Goal: Transaction & Acquisition: Purchase product/service

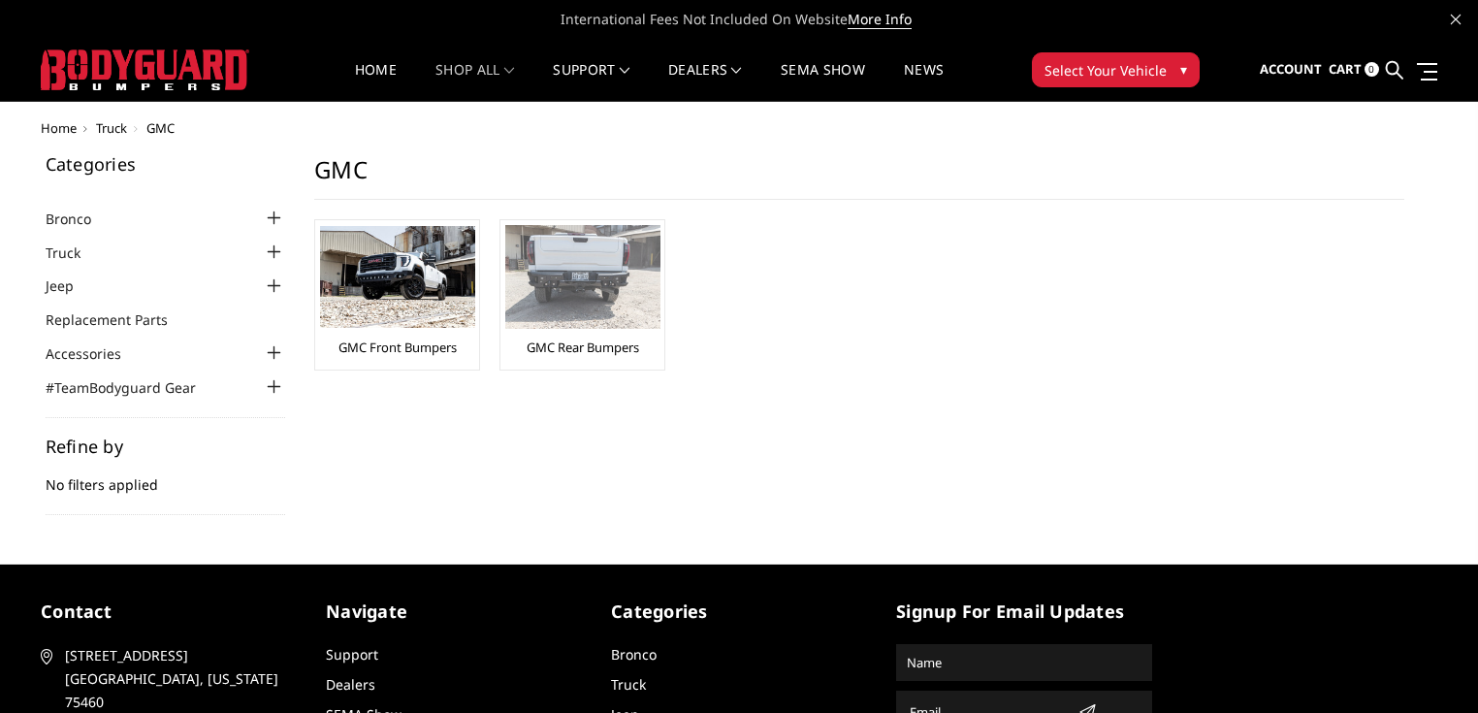
click at [563, 307] on img at bounding box center [582, 277] width 155 height 104
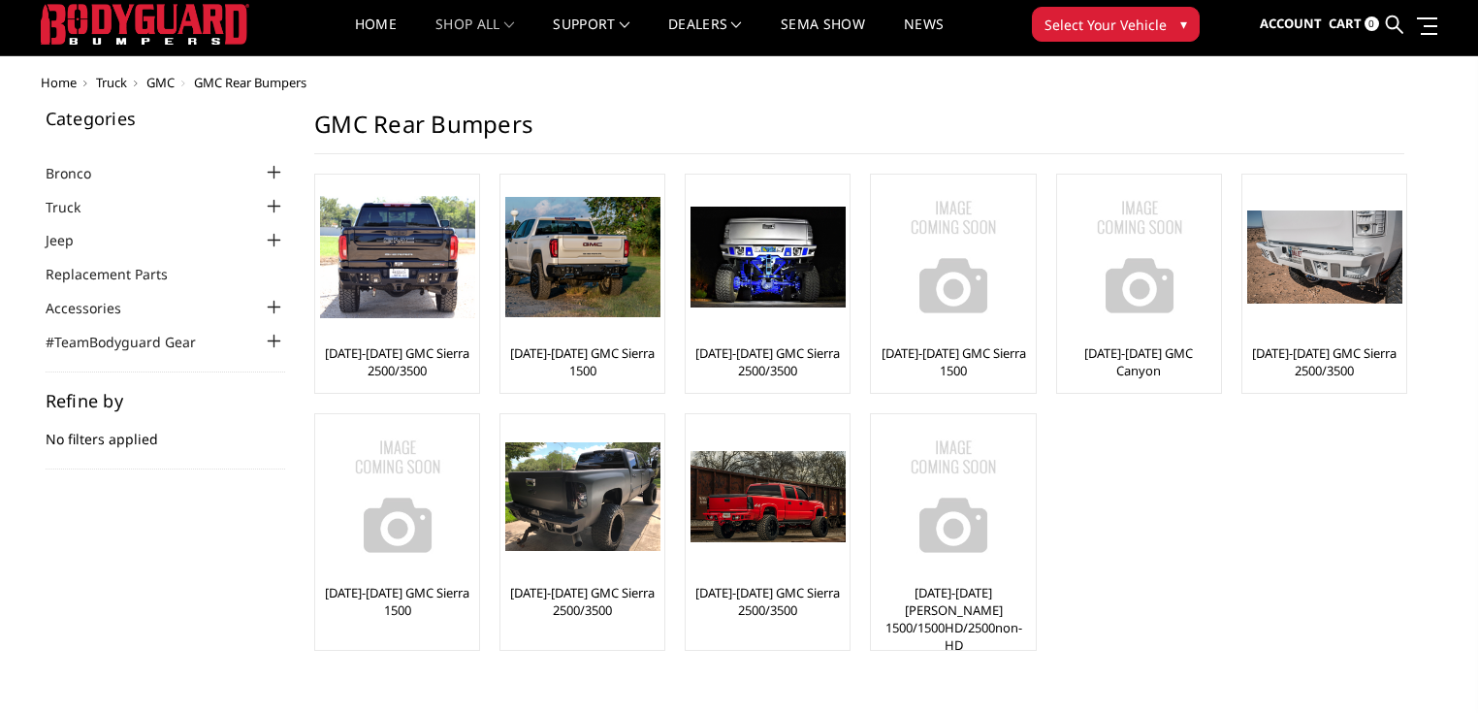
scroll to position [39, 0]
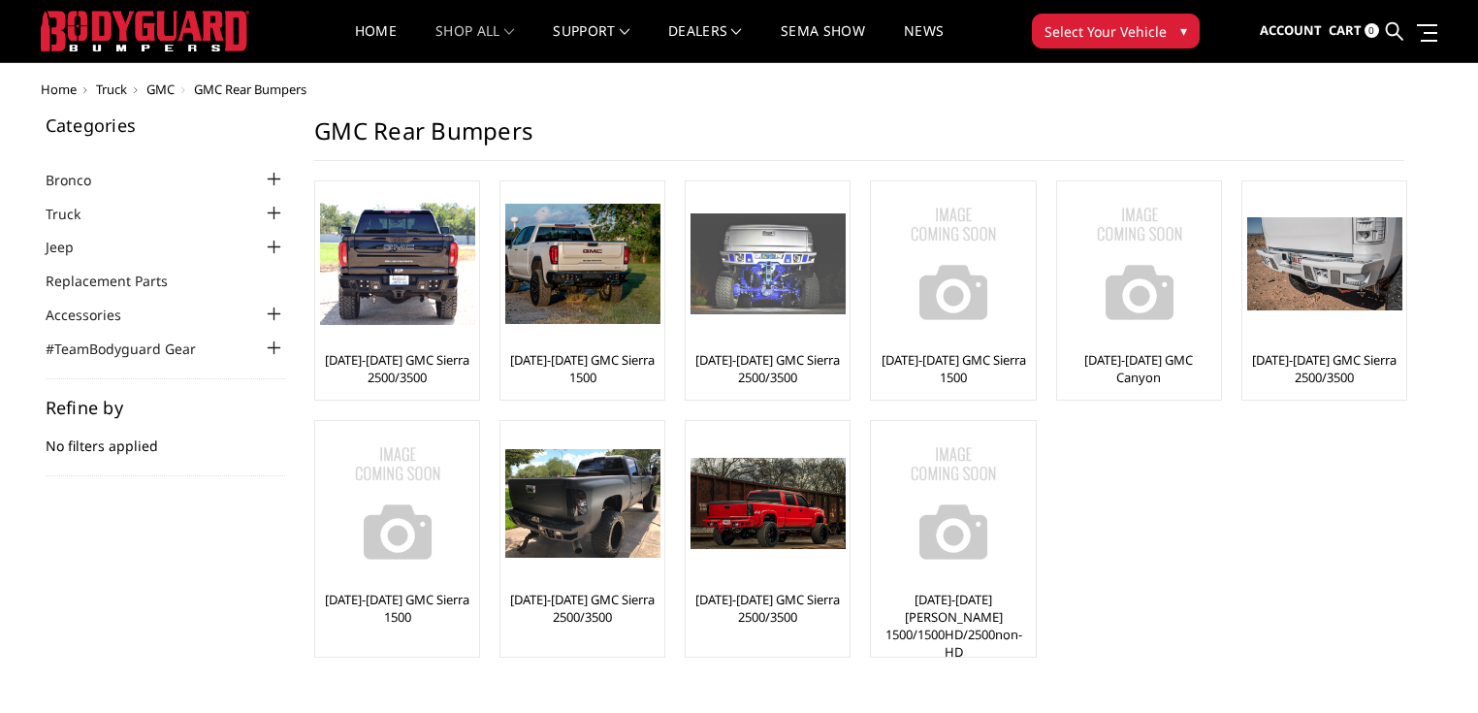
click at [764, 273] on img at bounding box center [768, 263] width 155 height 101
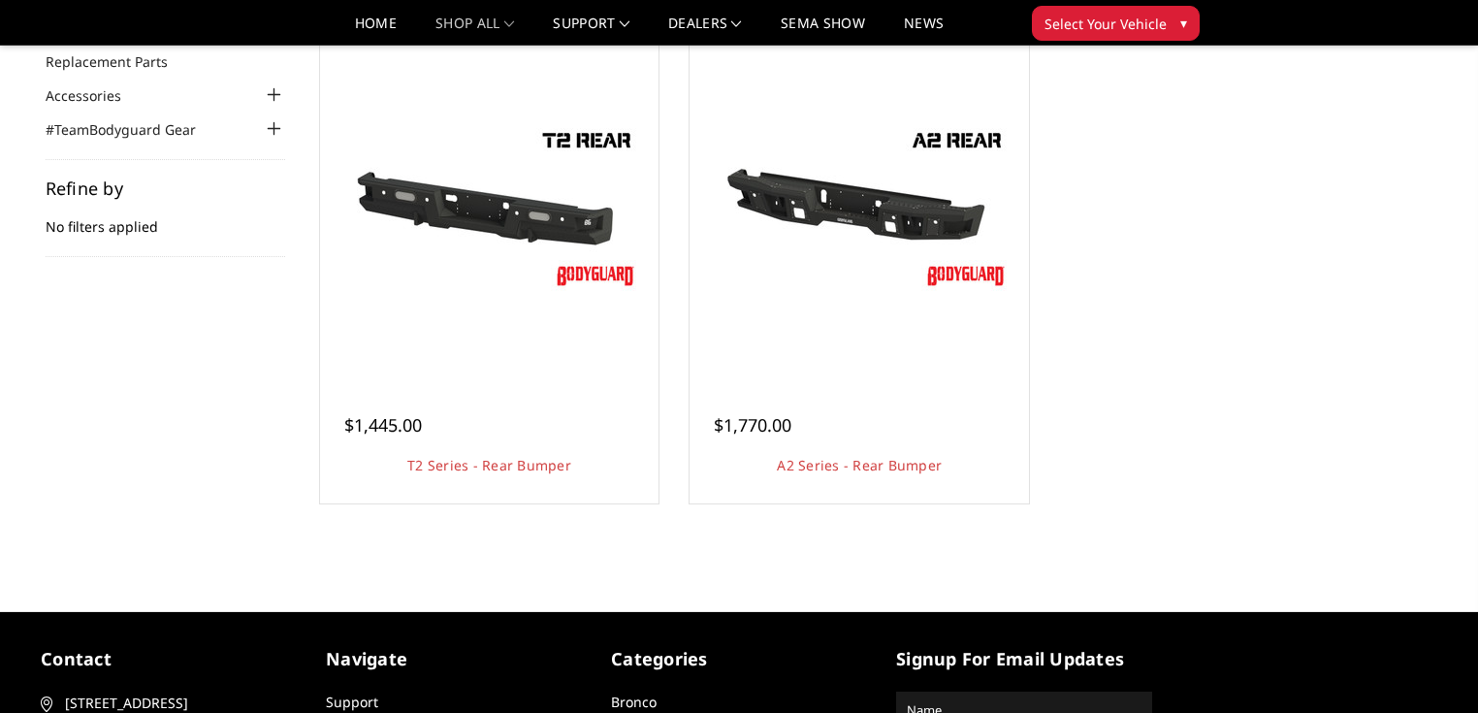
scroll to position [213, 0]
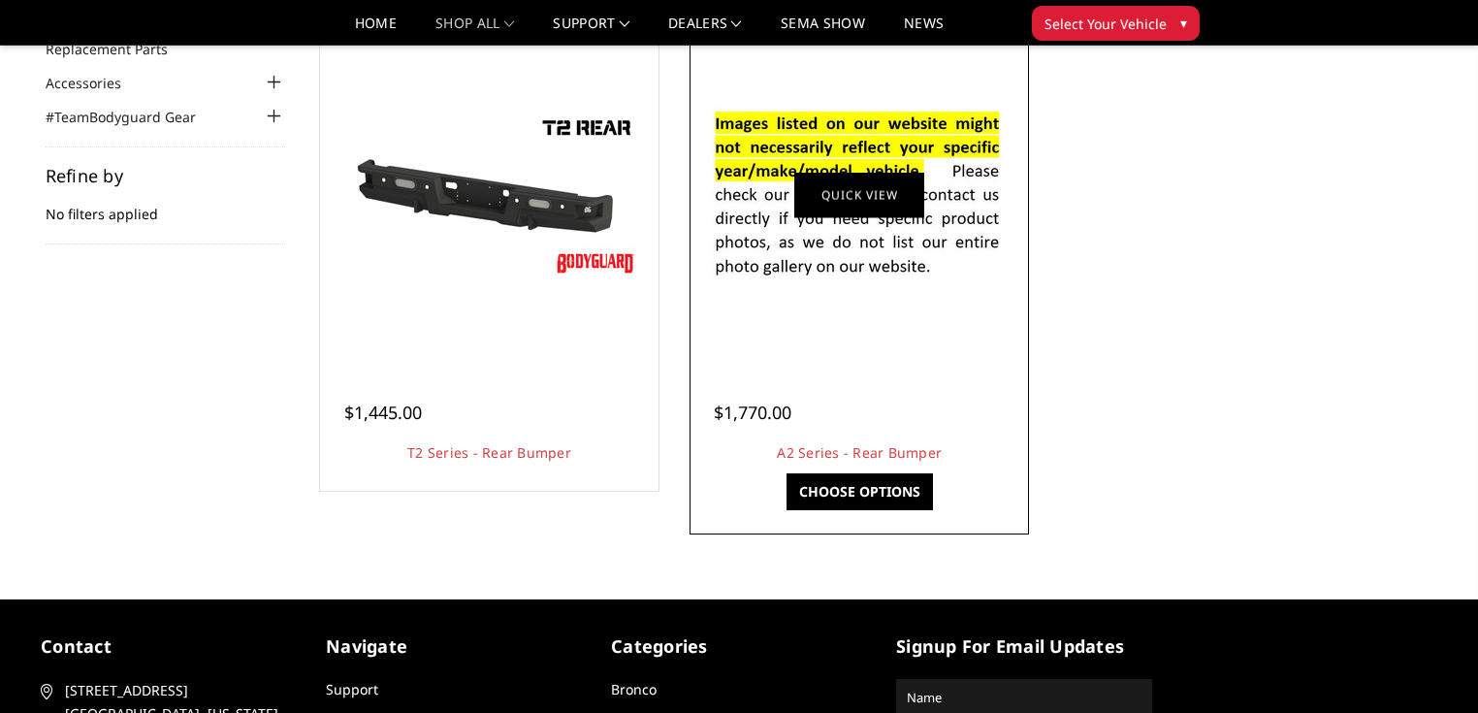
click at [908, 191] on link "Quick view" at bounding box center [859, 195] width 130 height 46
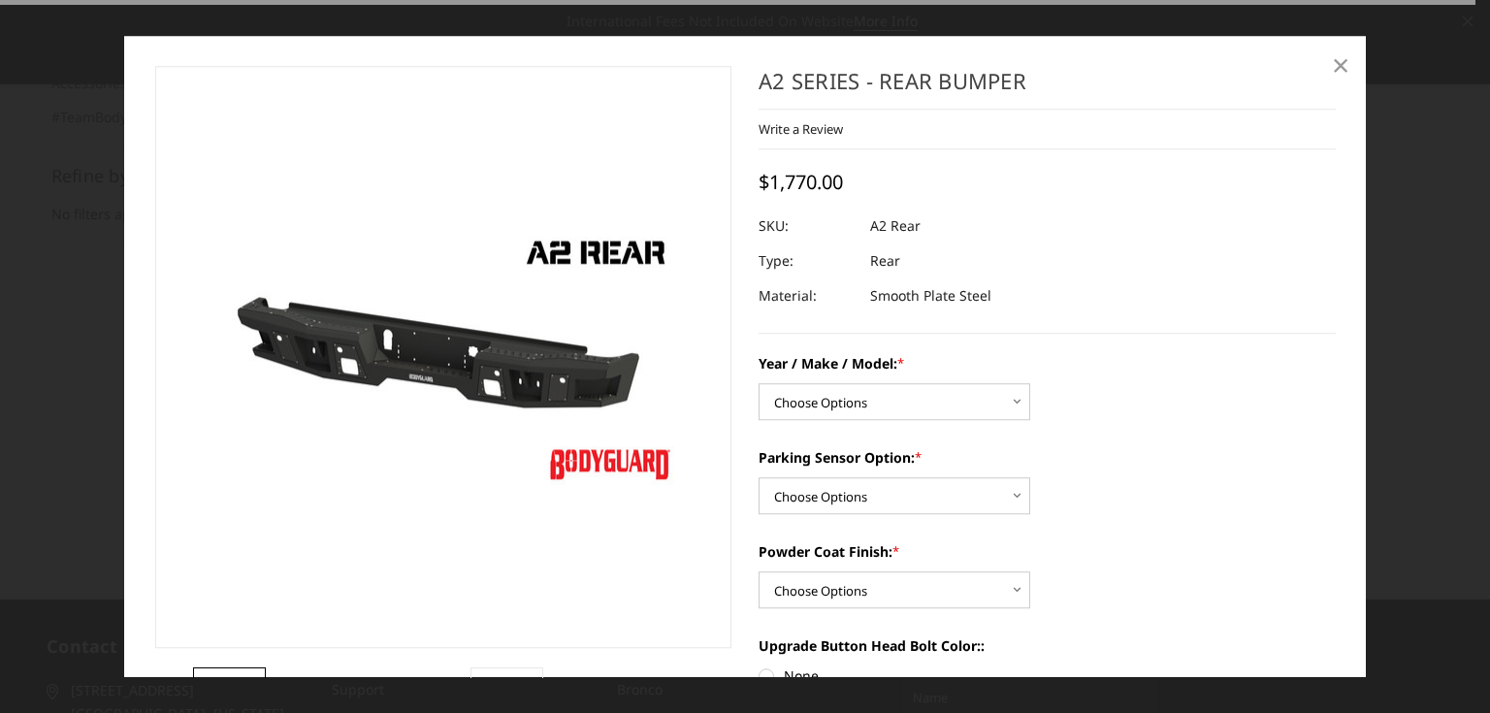
click at [1333, 71] on span "×" at bounding box center [1340, 65] width 17 height 42
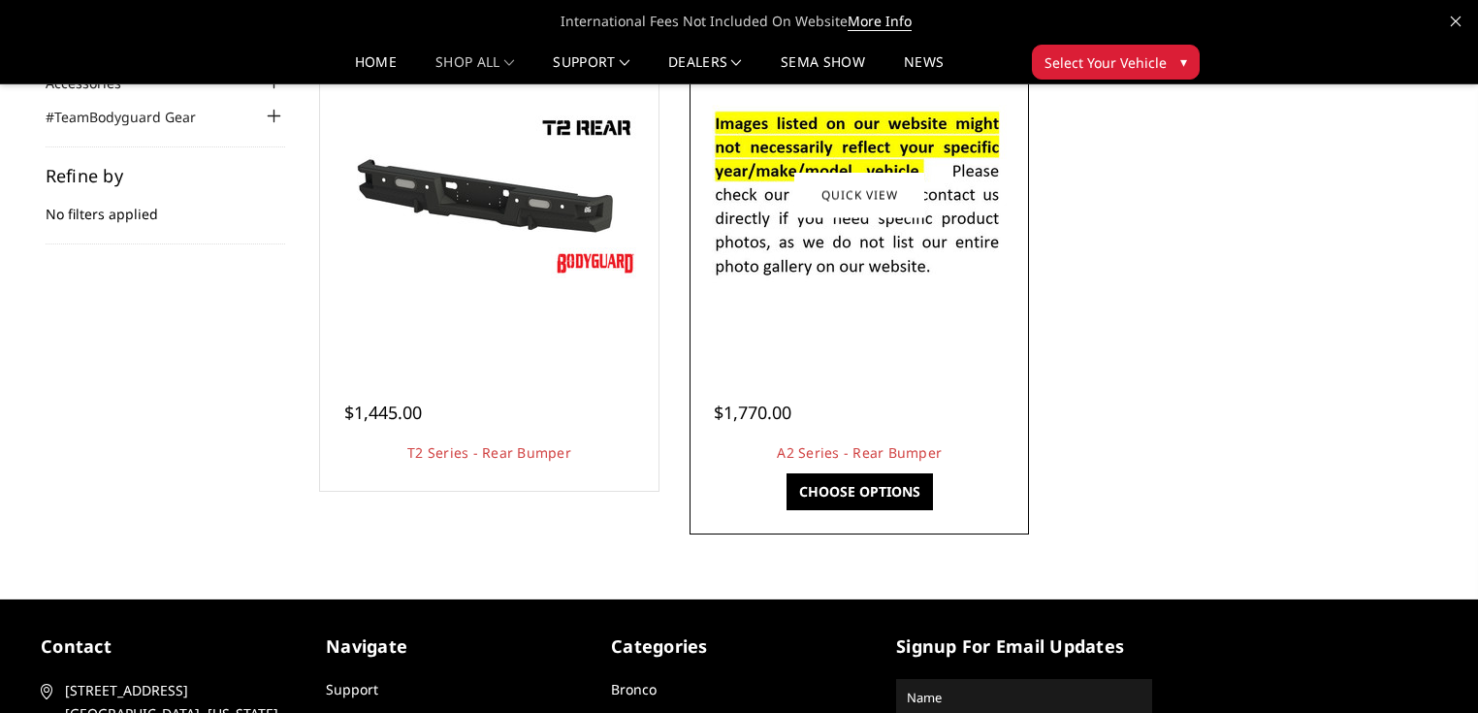
click at [985, 145] on img at bounding box center [859, 194] width 310 height 211
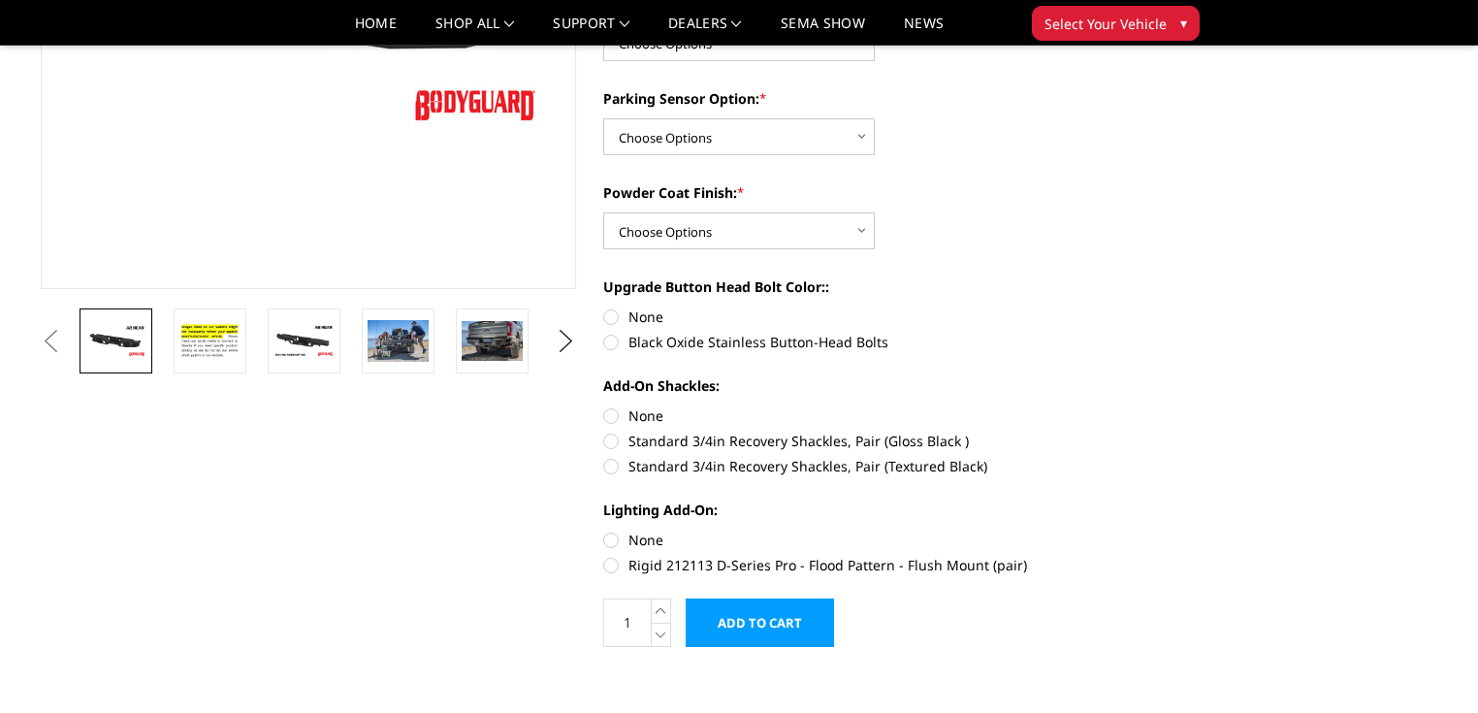
scroll to position [446, 0]
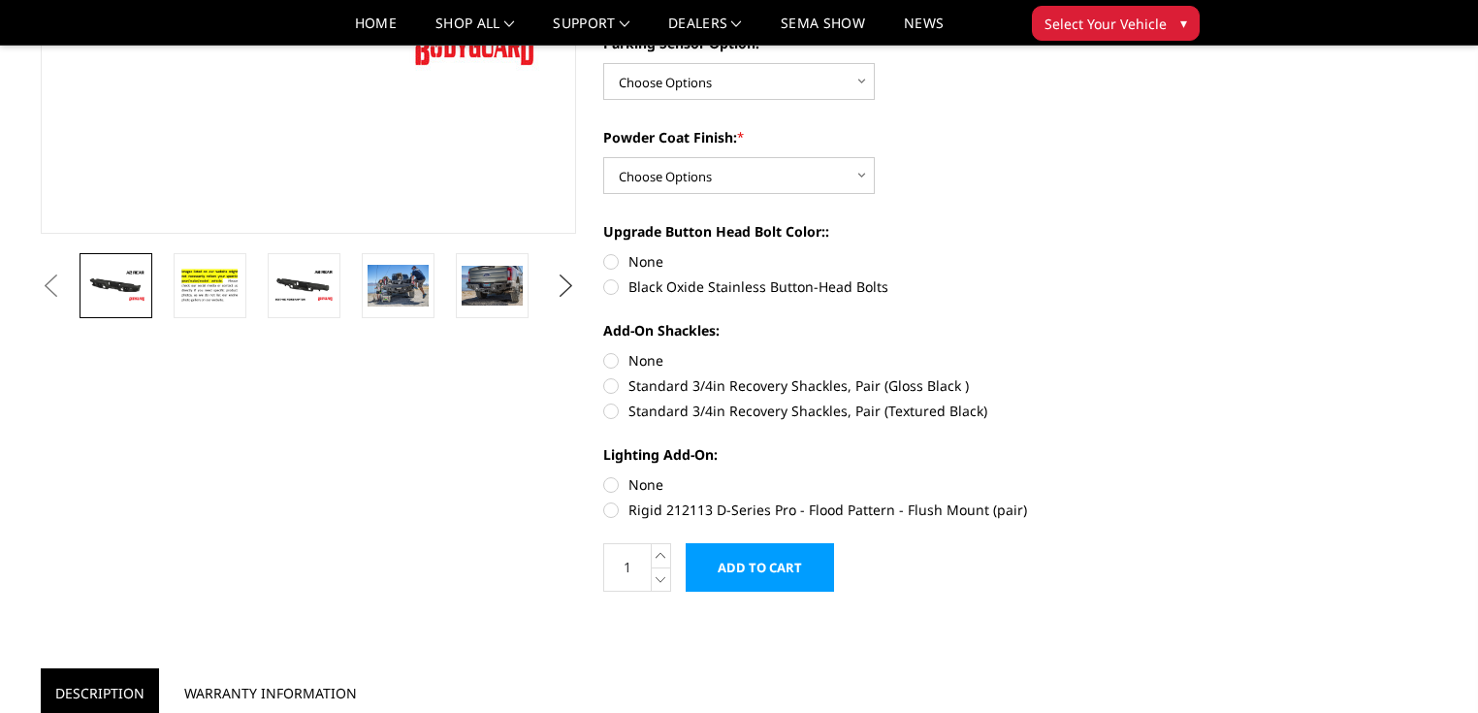
click at [554, 288] on button "Next" at bounding box center [566, 286] width 29 height 29
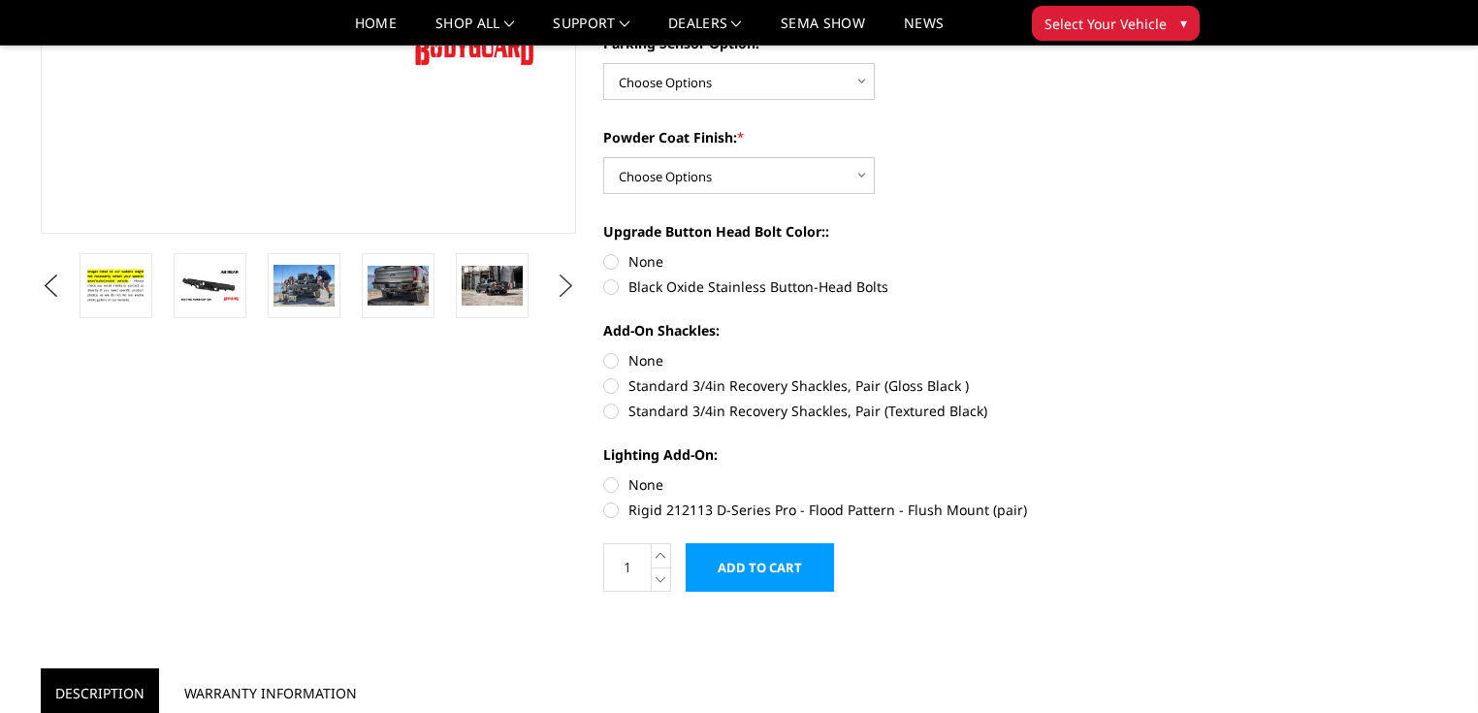
click at [557, 288] on button "Next" at bounding box center [566, 286] width 29 height 29
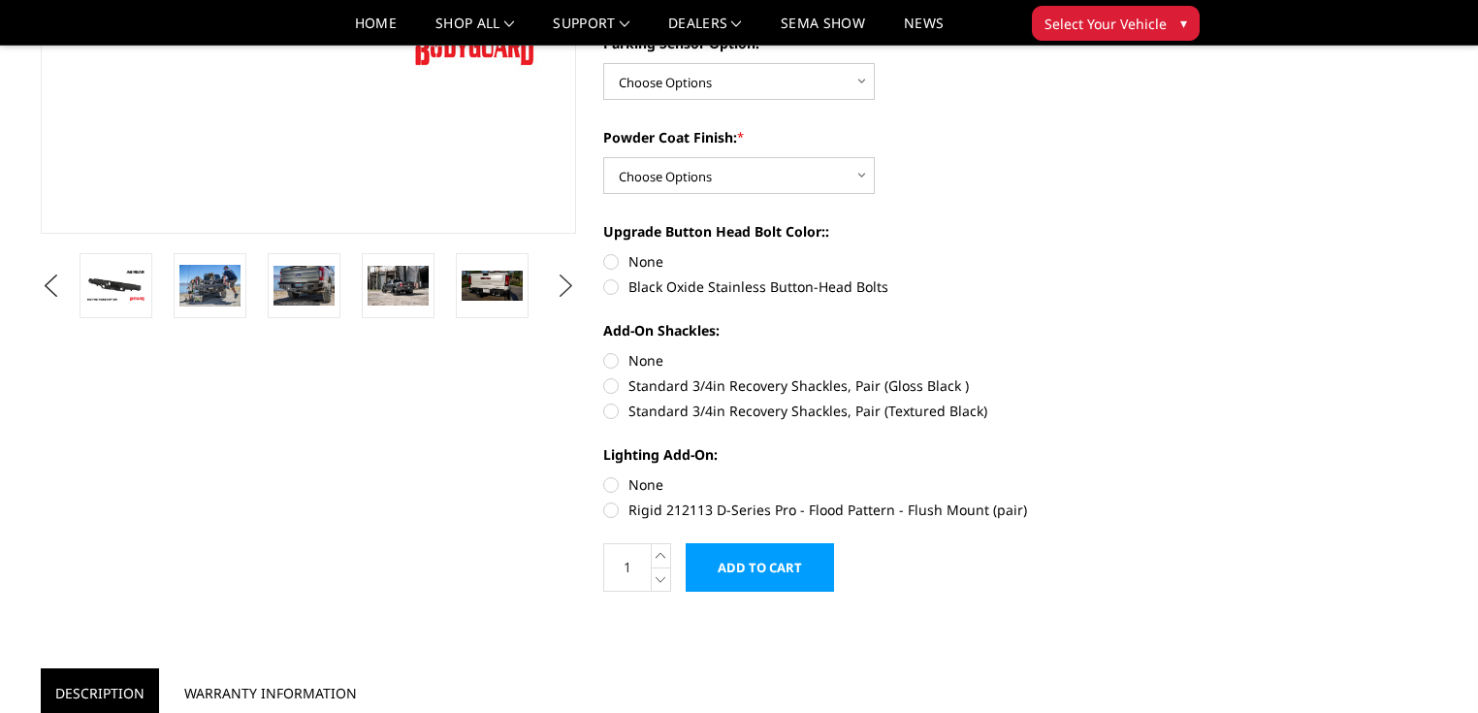
click at [557, 288] on button "Next" at bounding box center [566, 286] width 29 height 29
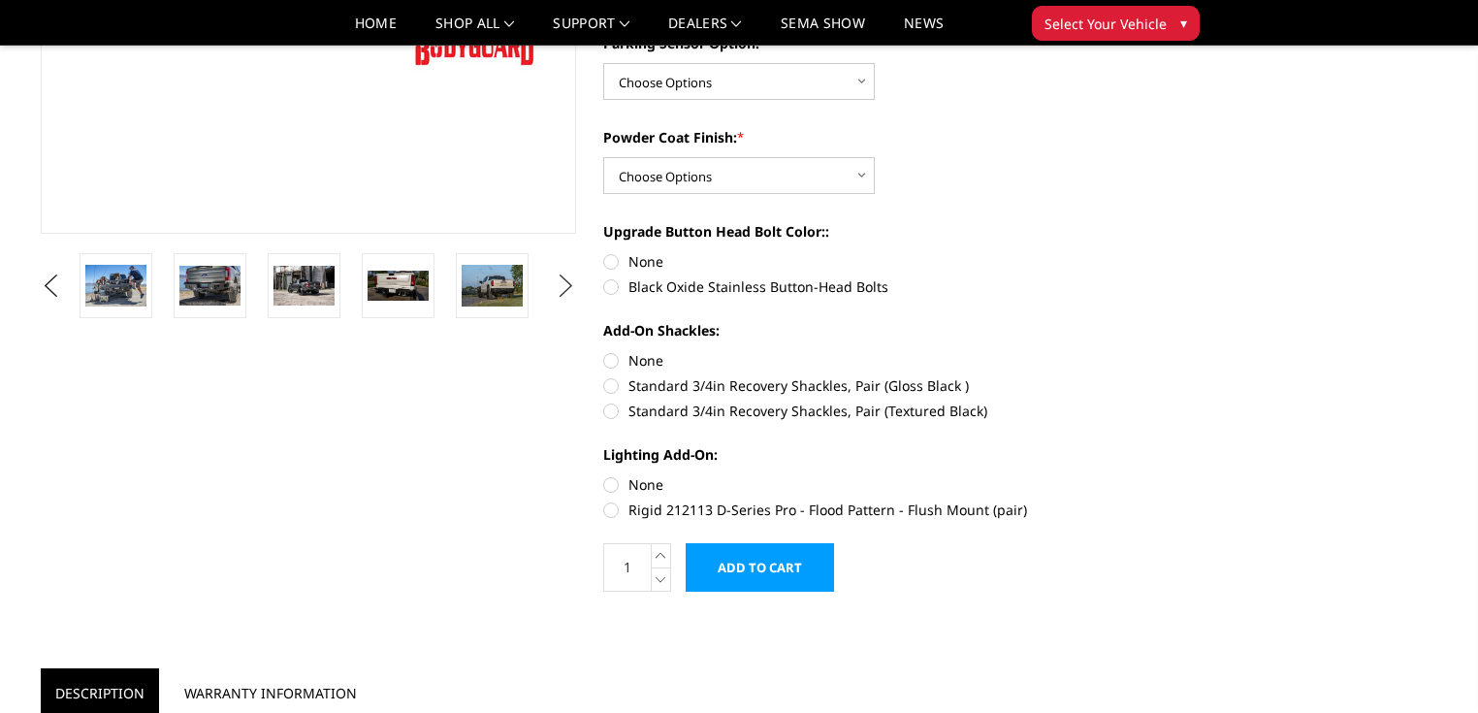
click at [558, 288] on button "Next" at bounding box center [566, 286] width 29 height 29
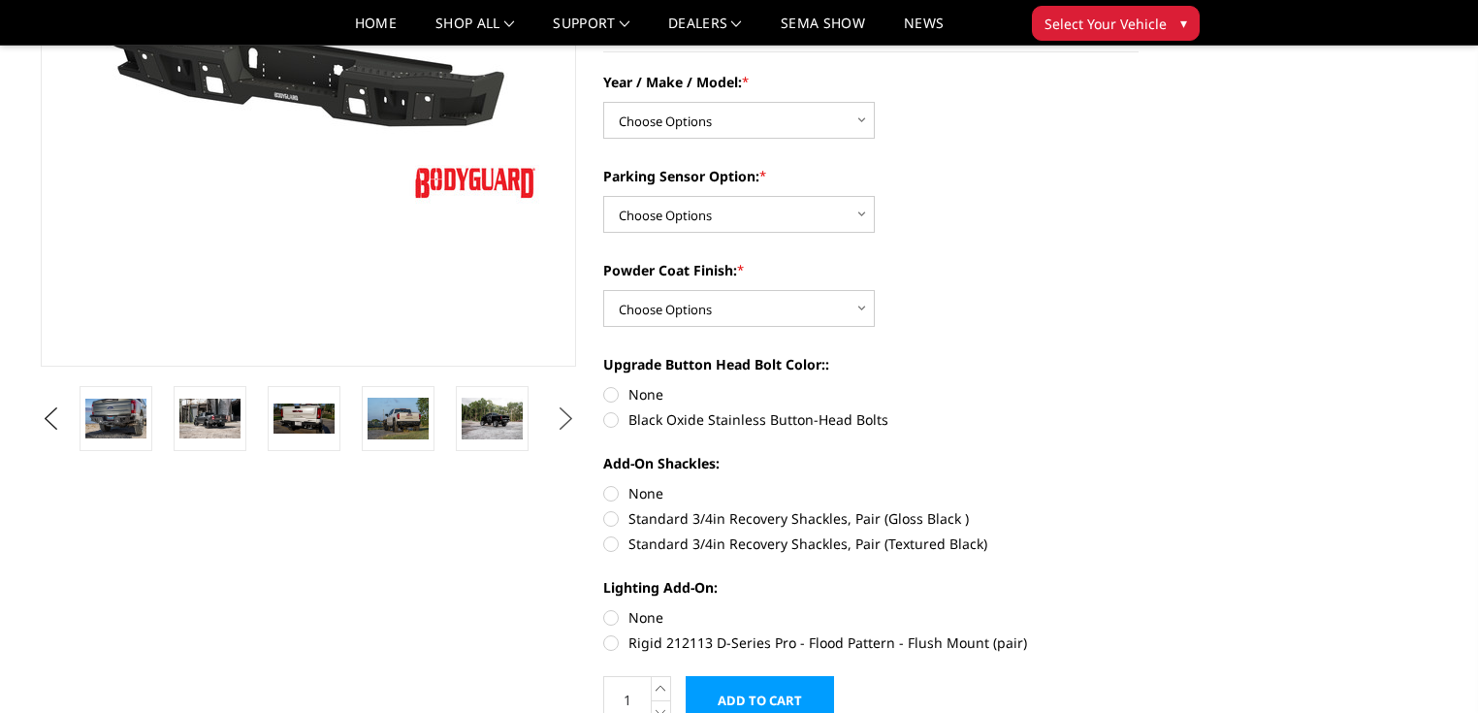
scroll to position [78, 0]
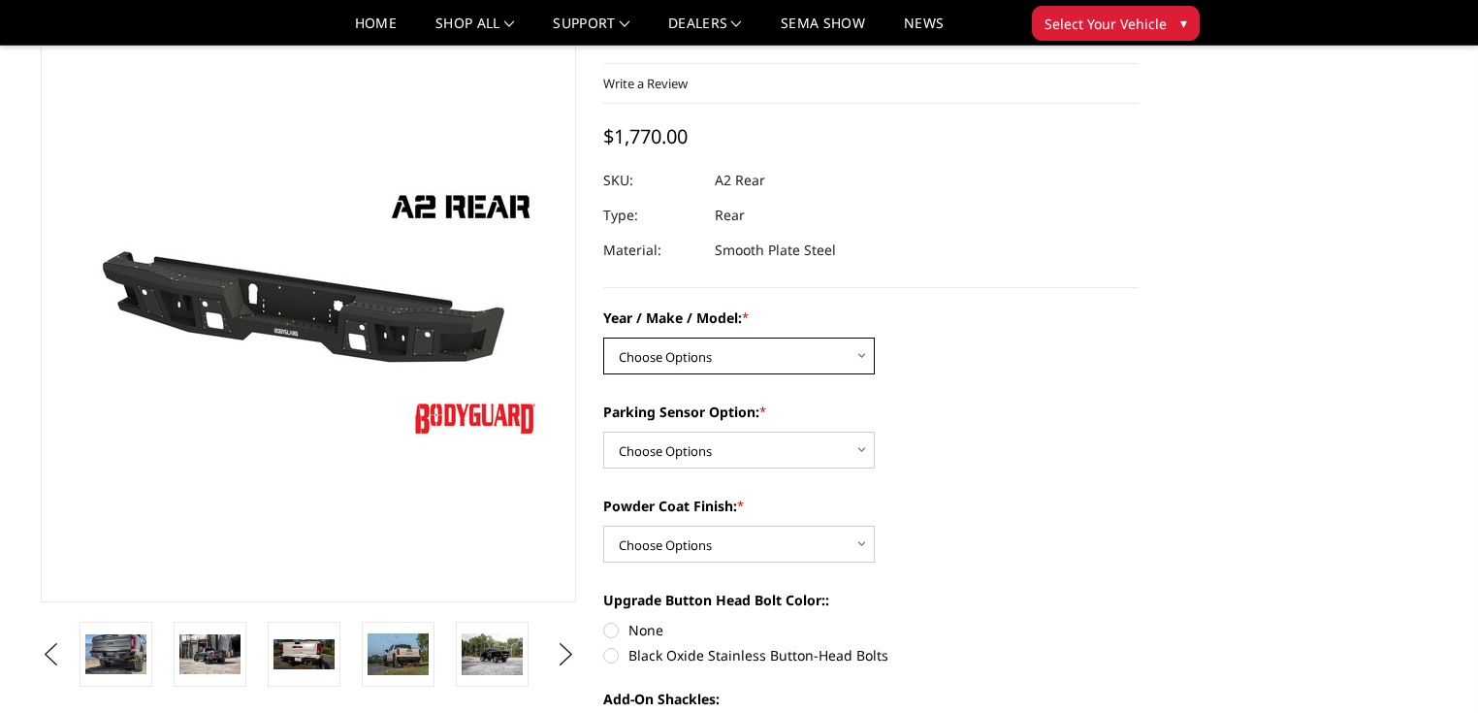
click at [748, 369] on select "Choose Options Chevrolet/GMC 20-24 2500 / 3500 Chevrolet/GMC 15-19 2500 / 3500 …" at bounding box center [739, 356] width 272 height 37
select select "1606"
click at [603, 338] on select "Choose Options Chevrolet/GMC 20-24 2500 / 3500 Chevrolet/GMC 15-19 2500 / 3500 …" at bounding box center [739, 356] width 272 height 37
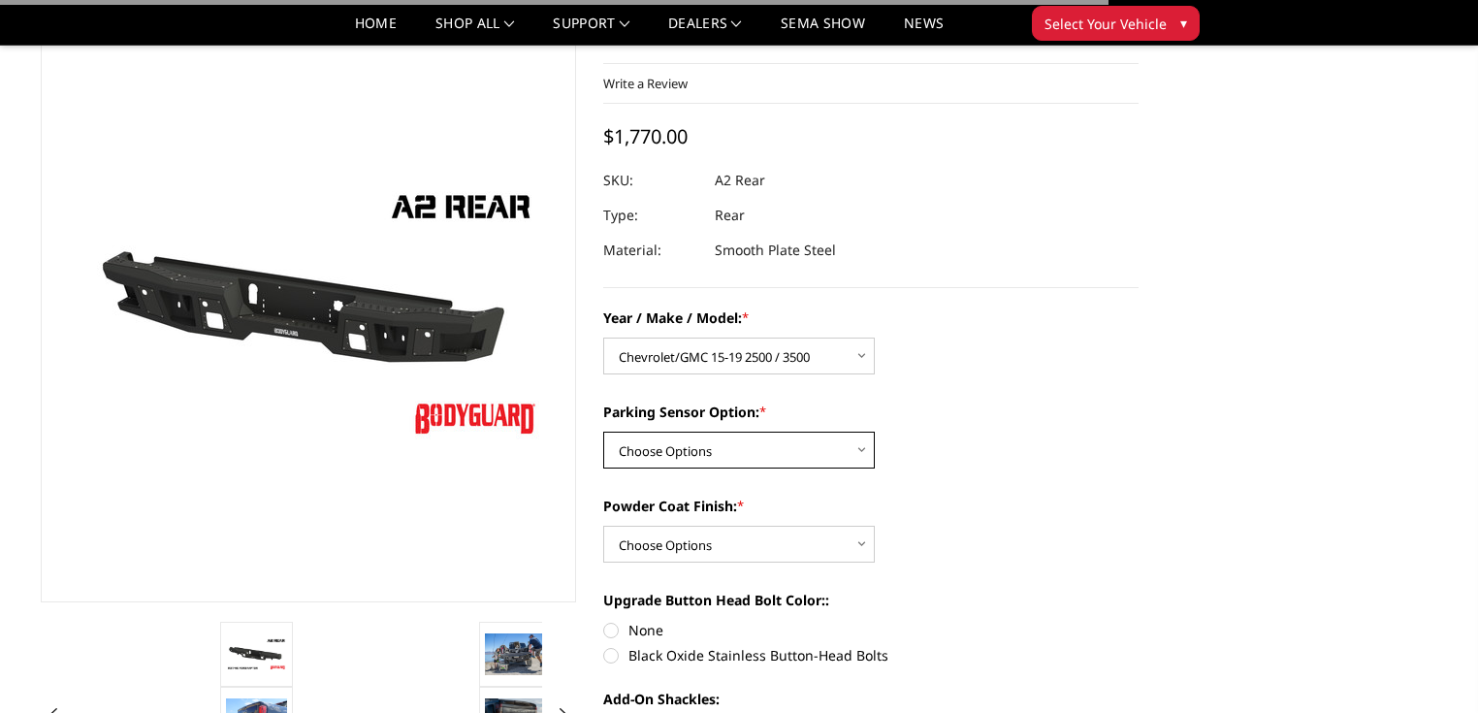
click at [815, 449] on select "Choose Options Yes - With sensor cutouts No - Without sensor cutouts" at bounding box center [739, 450] width 272 height 37
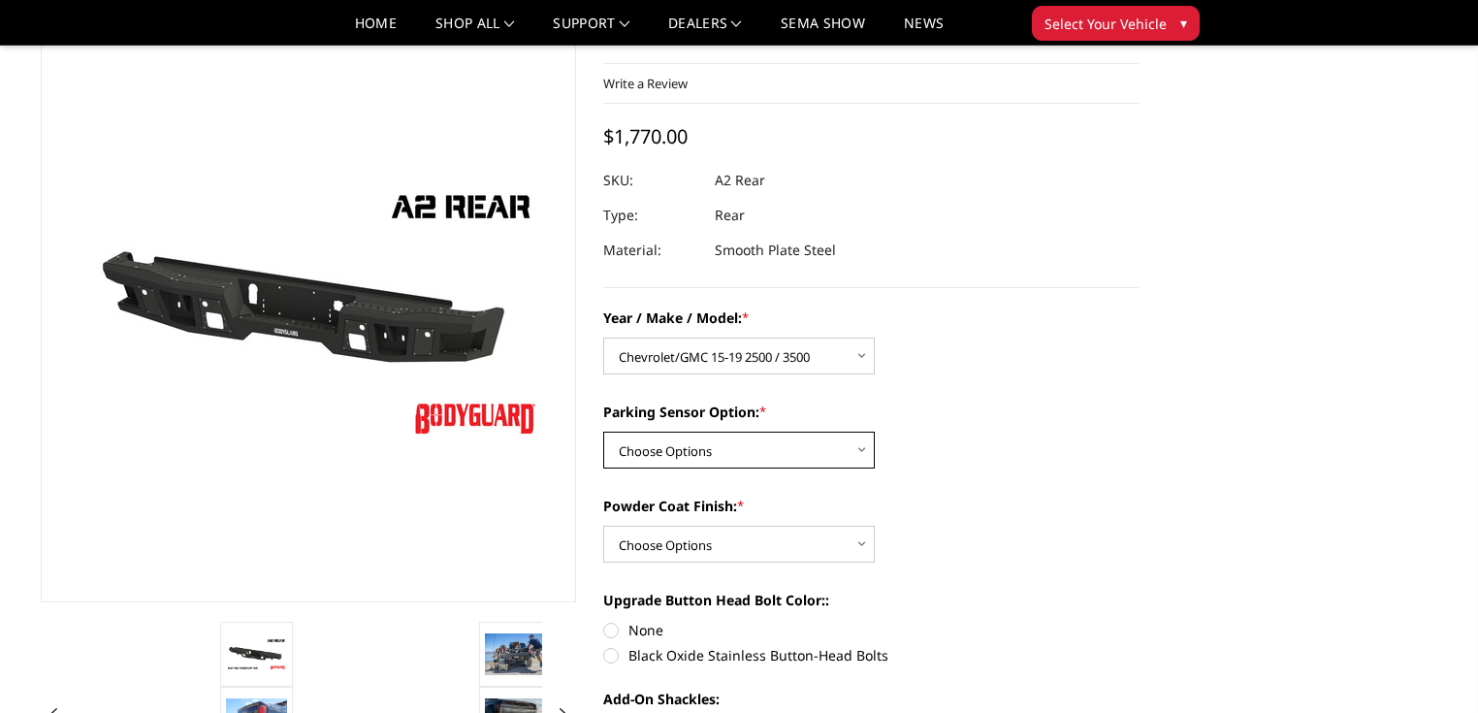
select select "564"
click at [603, 432] on select "Choose Options Yes - With sensor cutouts No - Without sensor cutouts" at bounding box center [739, 450] width 272 height 37
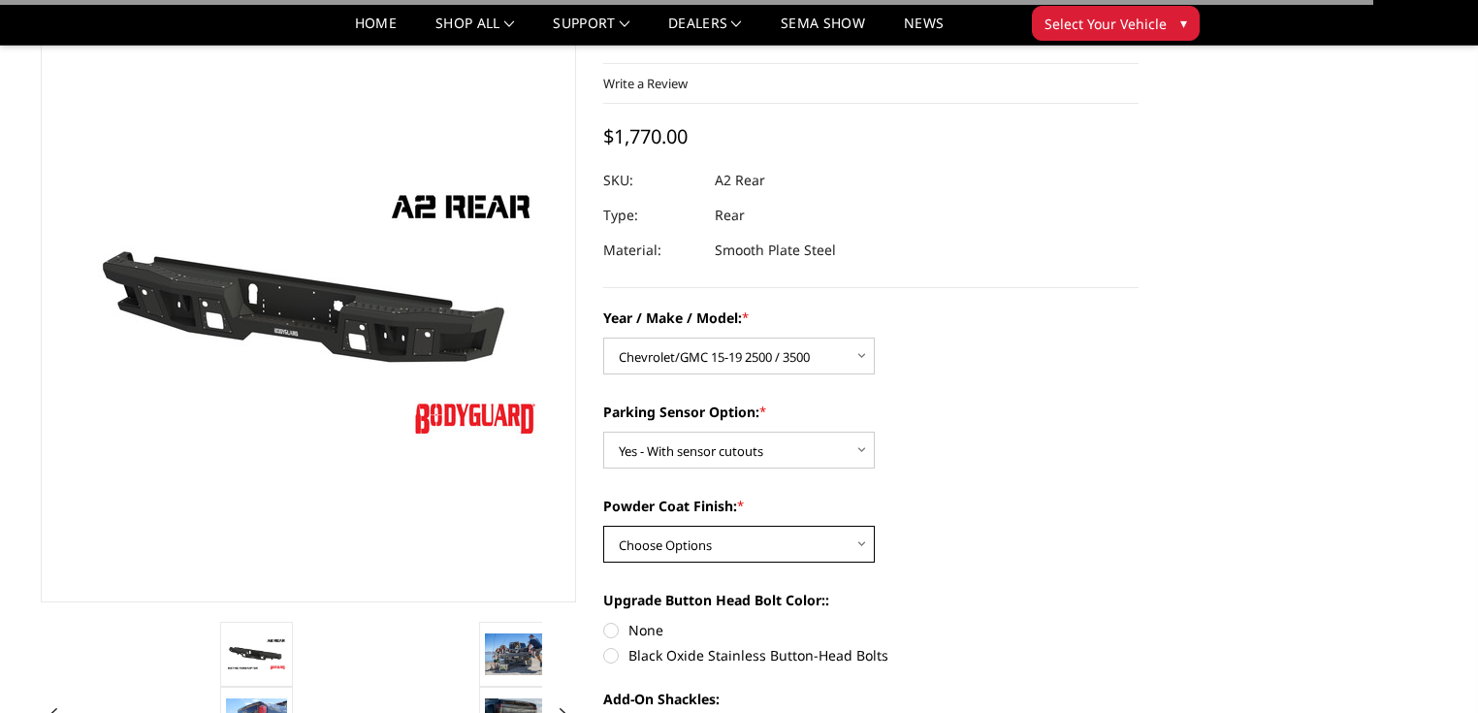
click at [805, 544] on select "Choose Options Bare metal (included) Texture black powder coat" at bounding box center [739, 544] width 272 height 37
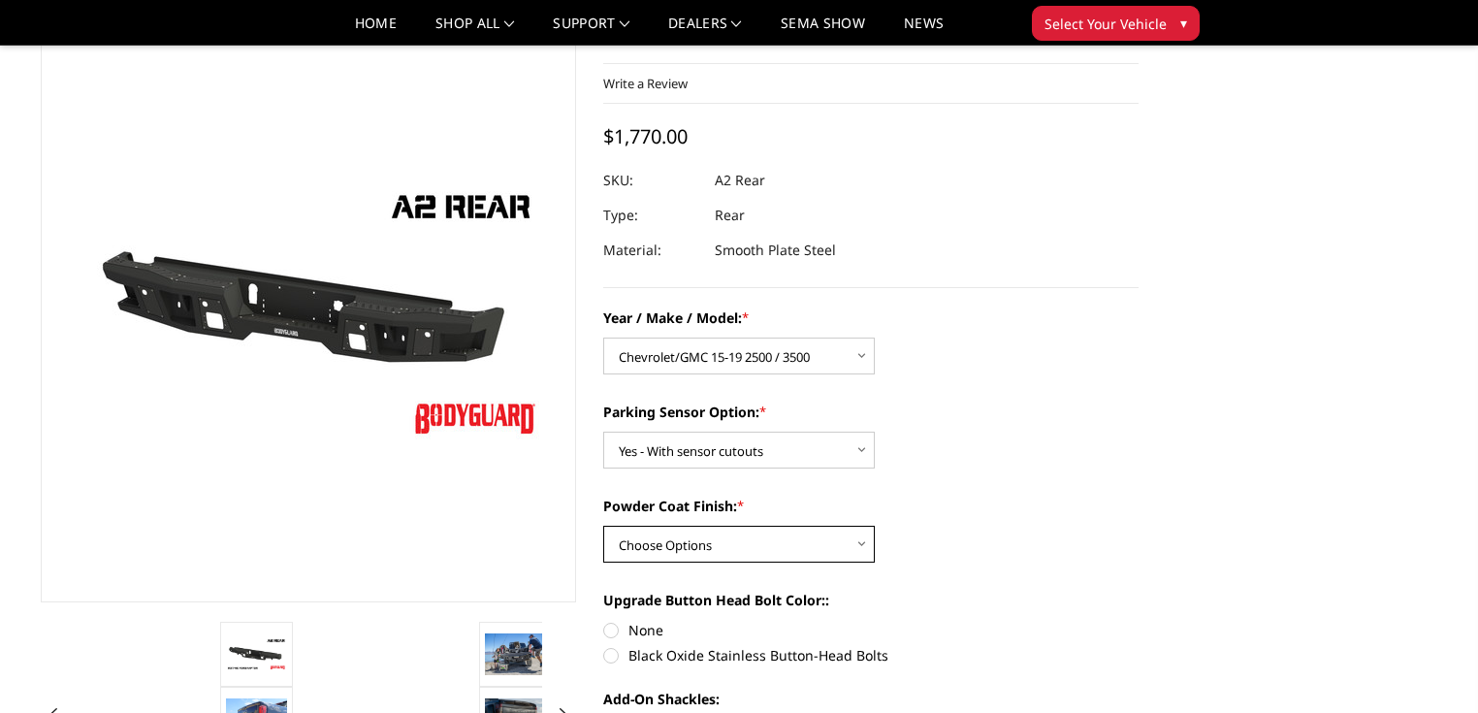
select select "551"
click at [603, 526] on select "Choose Options Bare metal (included) Texture black powder coat" at bounding box center [739, 544] width 272 height 37
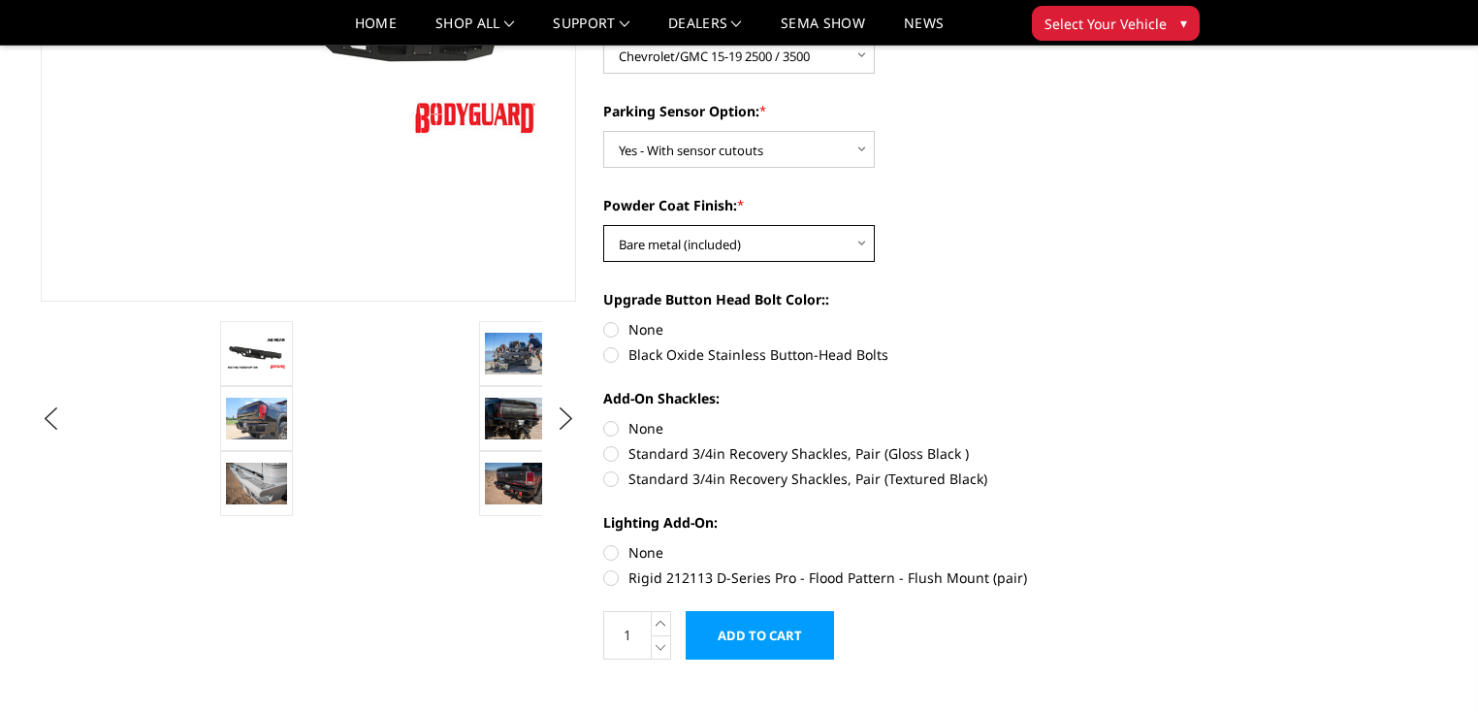
scroll to position [388, 0]
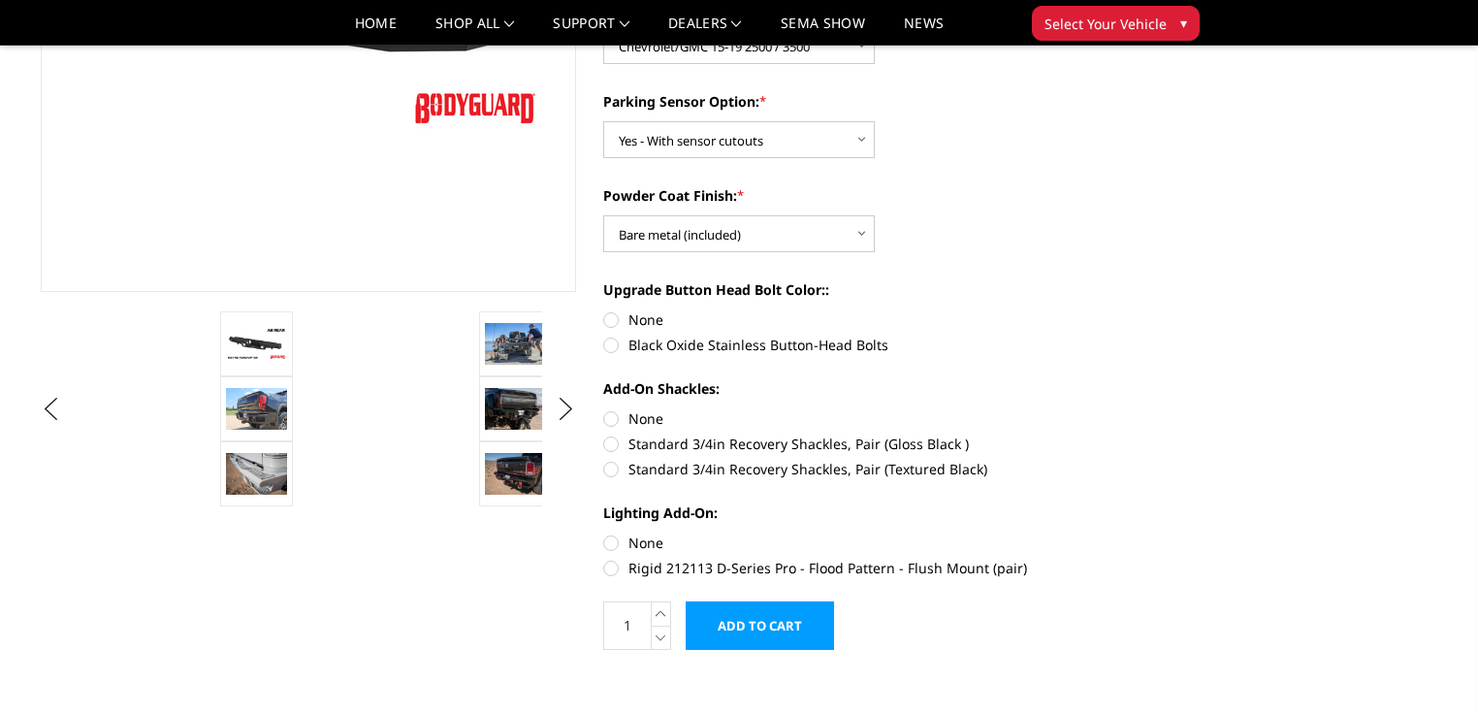
click at [618, 345] on label "Black Oxide Stainless Button-Head Bolts" at bounding box center [870, 345] width 535 height 20
click at [1139, 310] on input "Black Oxide Stainless Button-Head Bolts" at bounding box center [1139, 309] width 1 height 1
radio input "true"
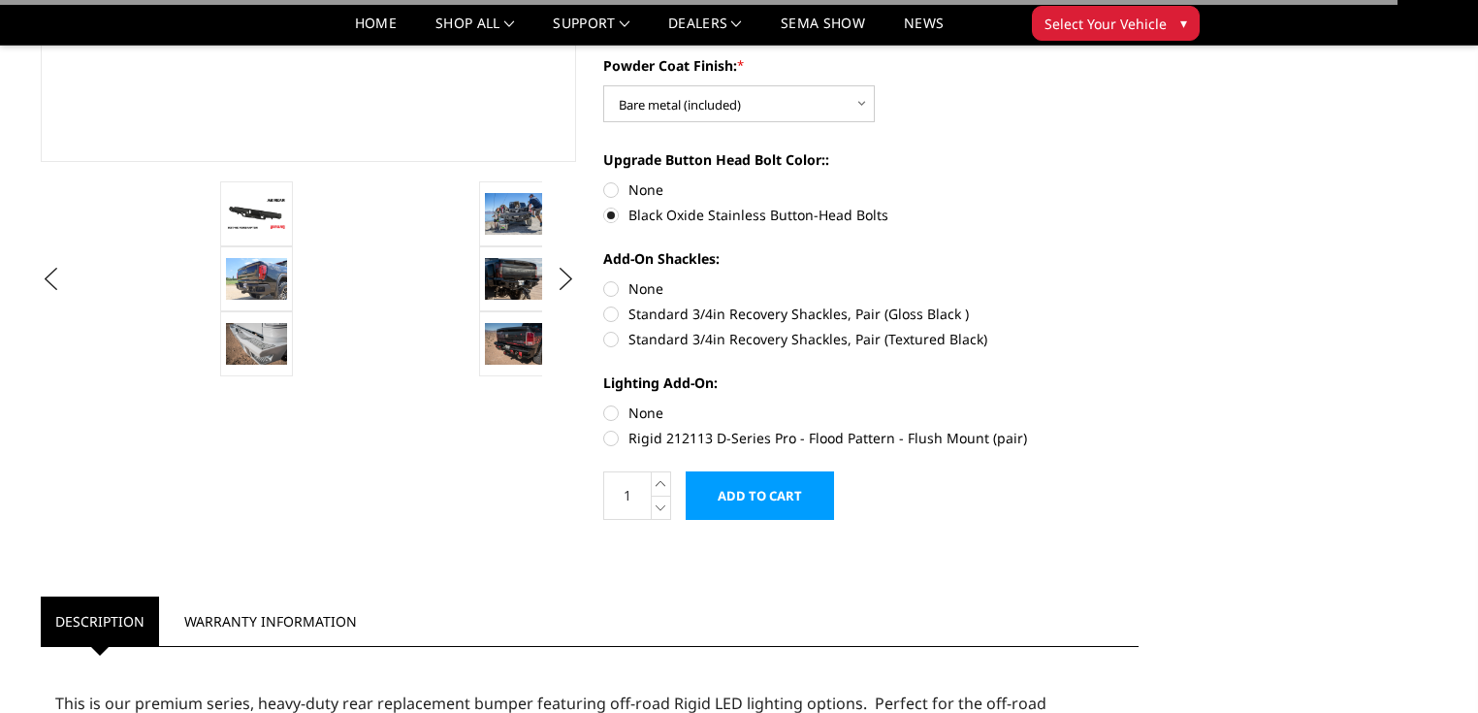
scroll to position [524, 0]
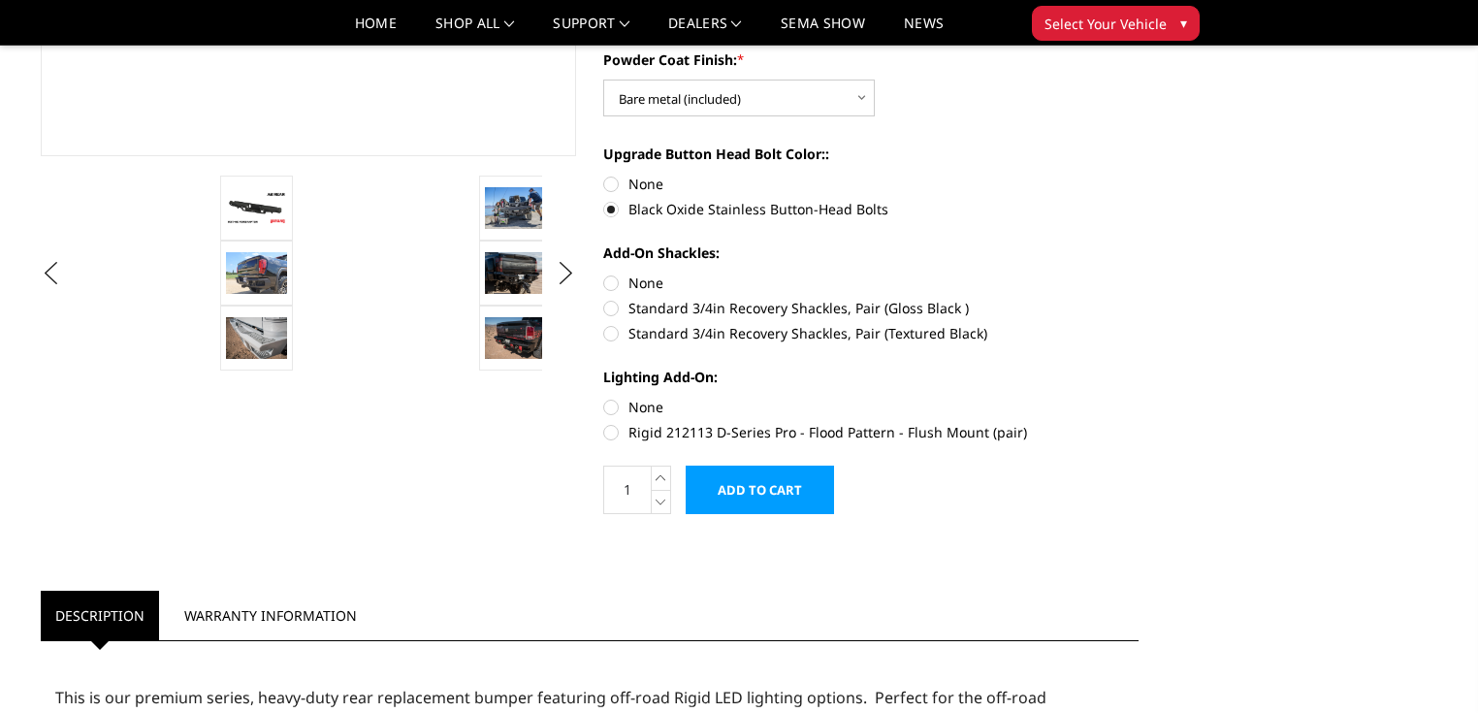
click at [614, 314] on label "Standard 3/4in Recovery Shackles, Pair (Gloss Black )" at bounding box center [870, 308] width 535 height 20
click at [1139, 274] on input "Standard 3/4in Recovery Shackles, Pair (Gloss Black )" at bounding box center [1139, 273] width 1 height 1
radio input "true"
click at [611, 407] on label "None" at bounding box center [870, 407] width 535 height 20
click at [604, 398] on input "None" at bounding box center [603, 397] width 1 height 1
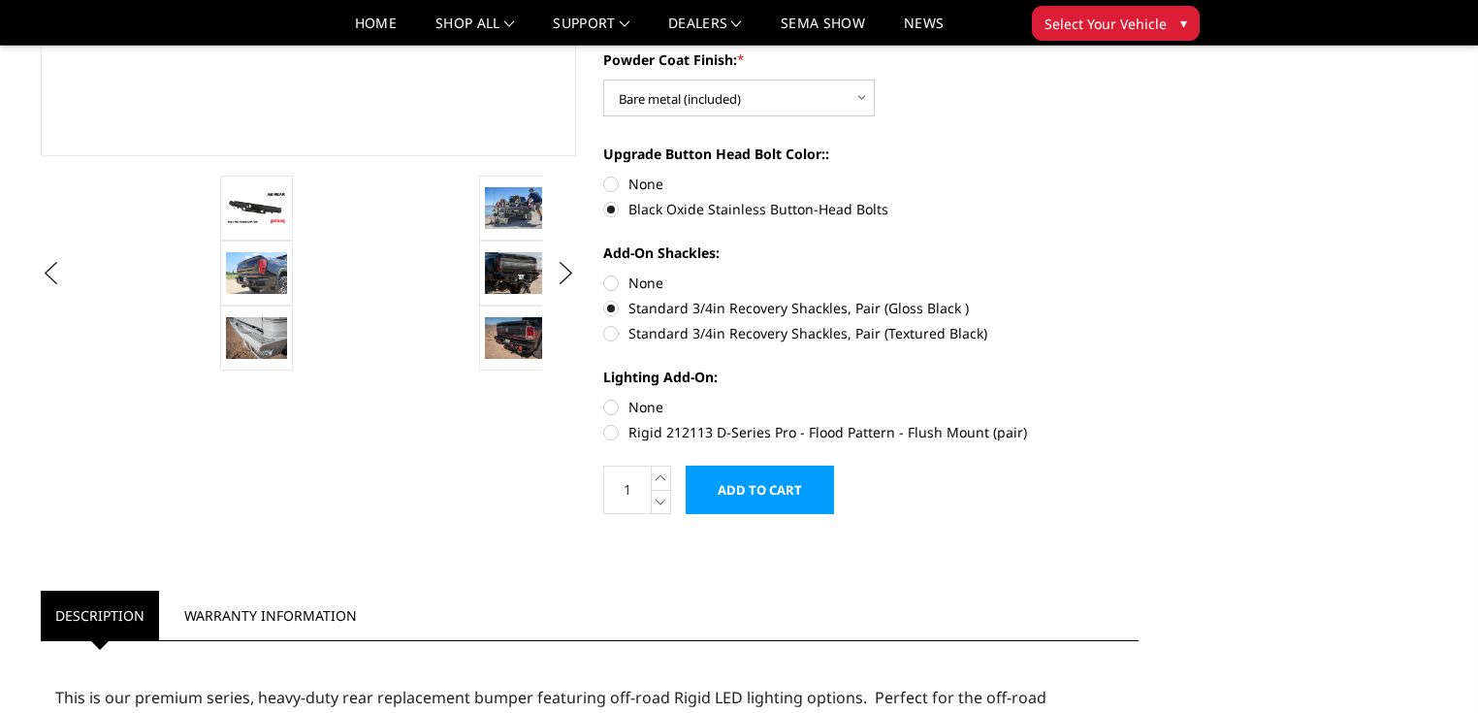
radio input "true"
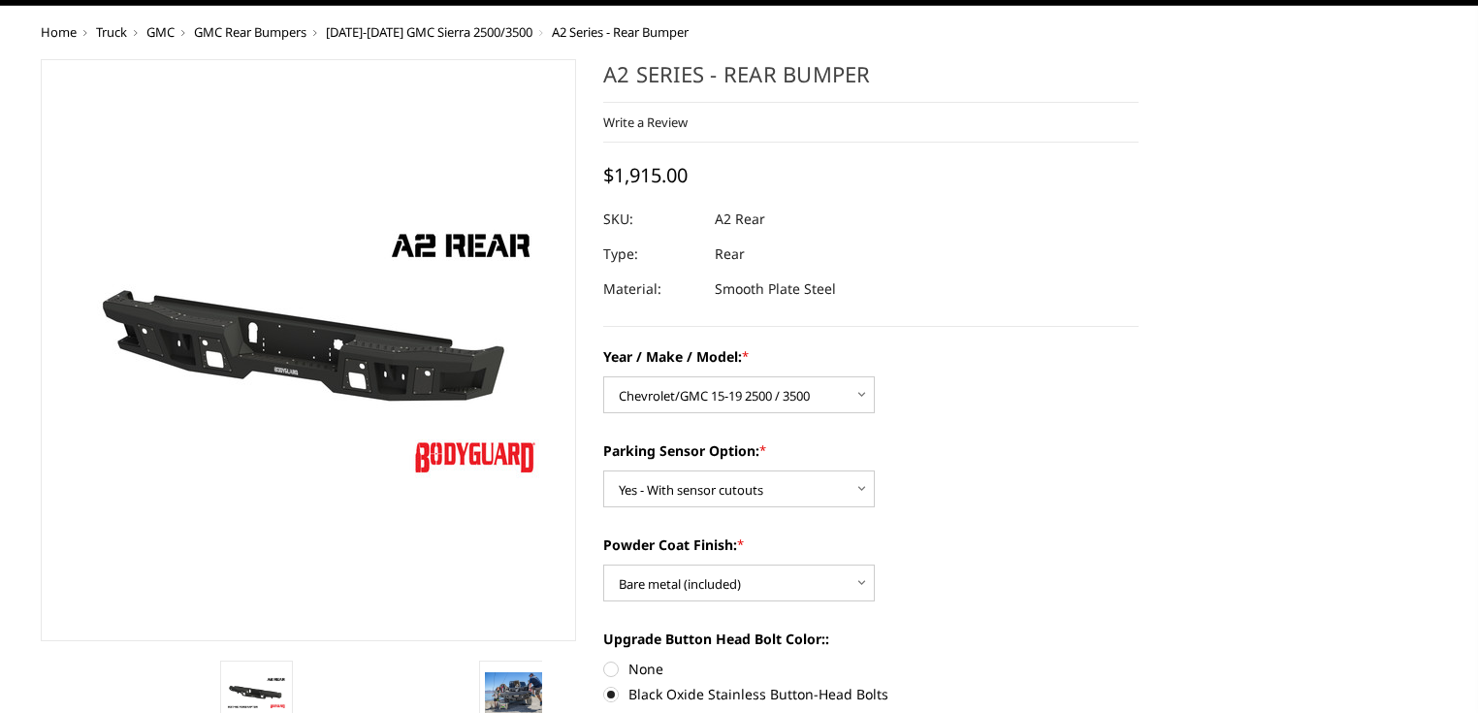
scroll to position [0, 0]
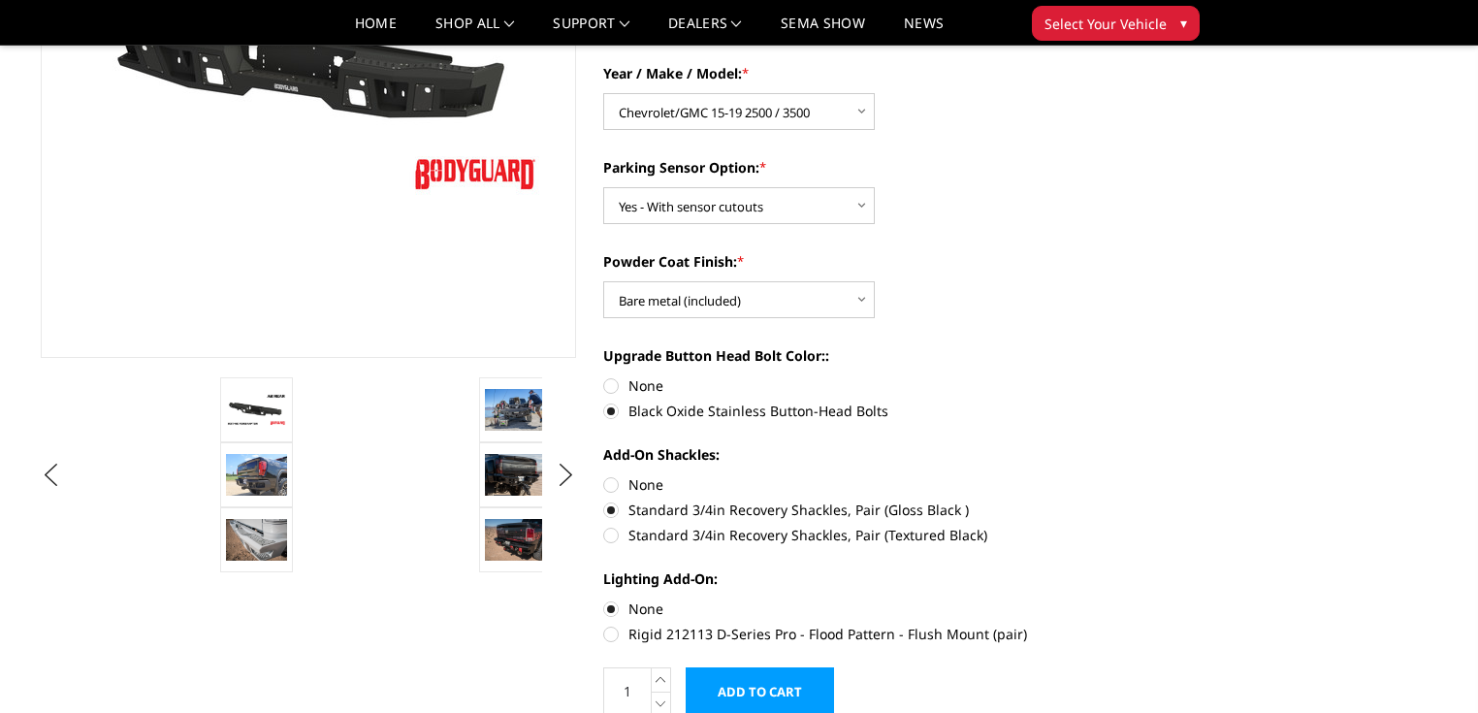
scroll to position [330, 0]
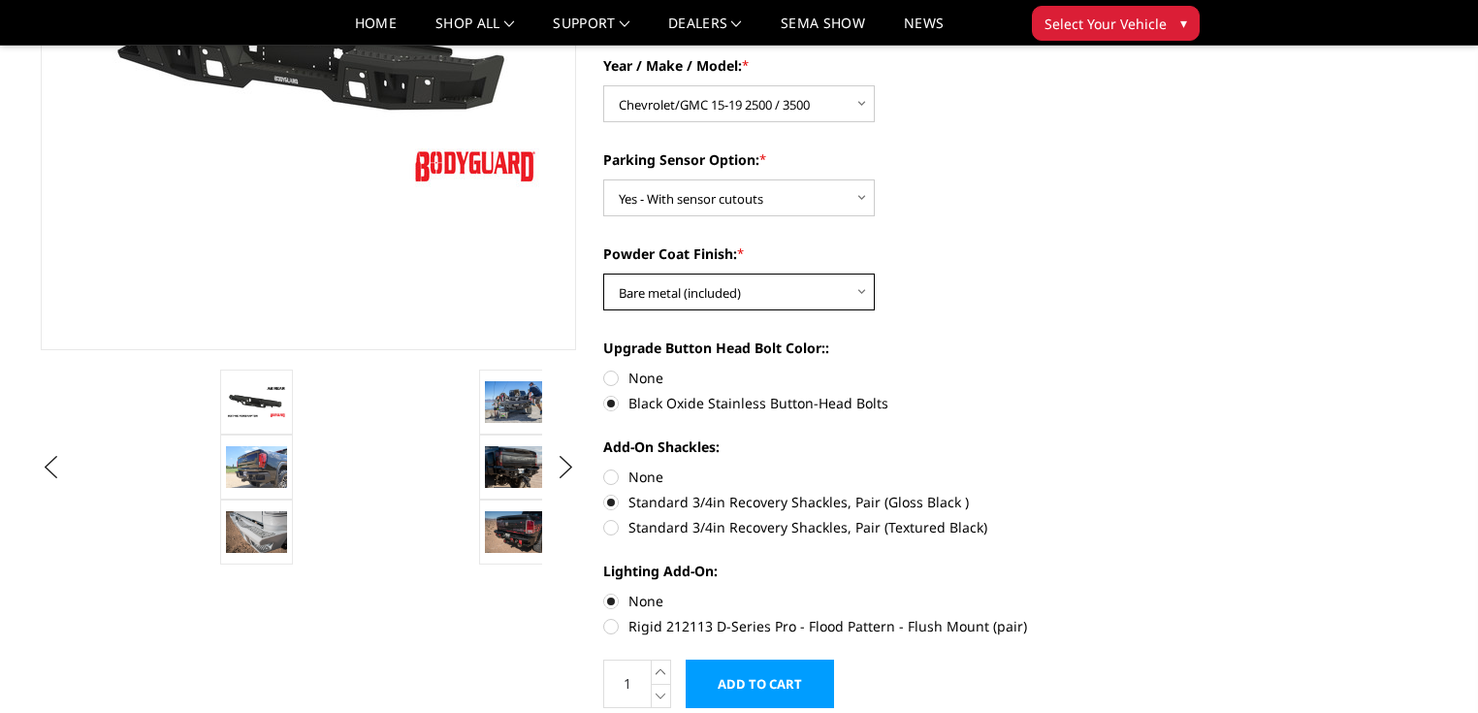
click at [807, 296] on select "Choose Options Bare metal (included) Texture black powder coat" at bounding box center [739, 292] width 272 height 37
click at [603, 274] on select "Choose Options Bare metal (included) Texture black powder coat" at bounding box center [739, 292] width 272 height 37
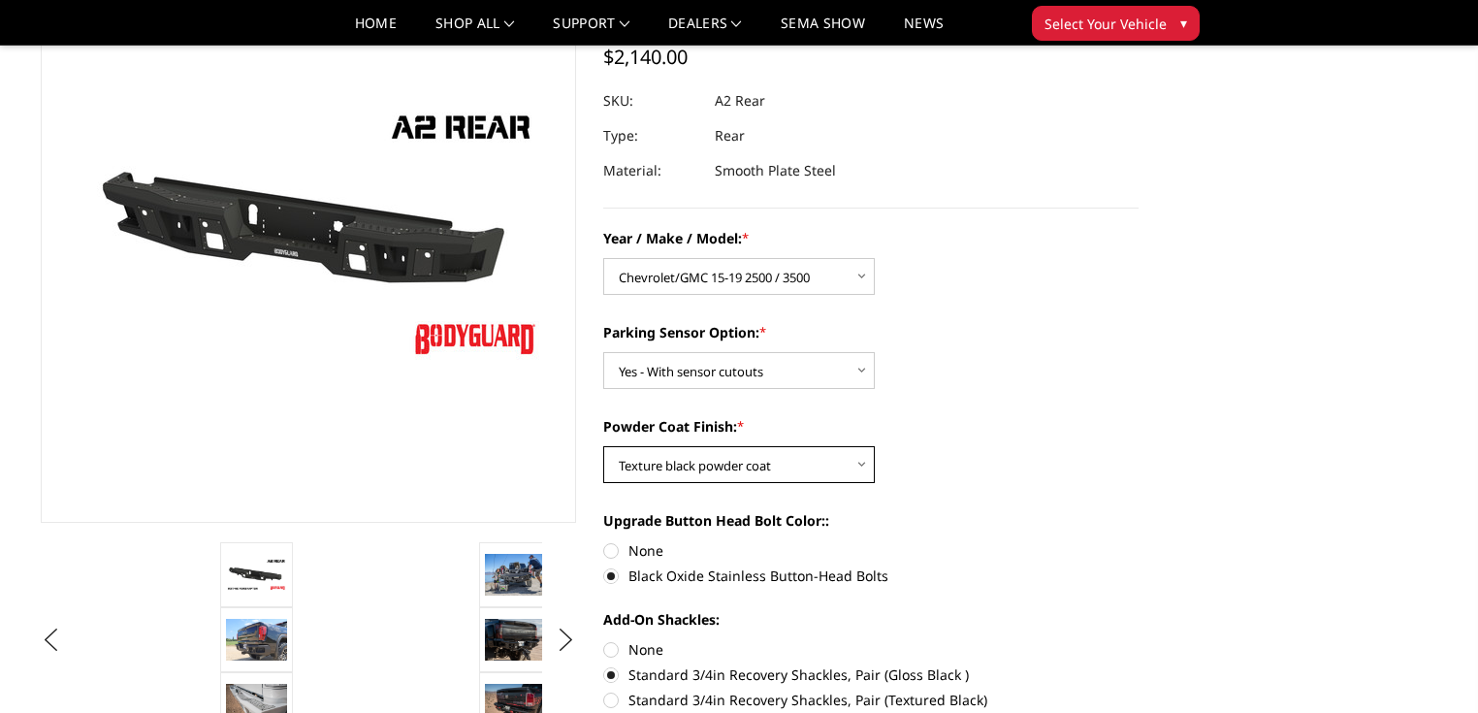
scroll to position [175, 0]
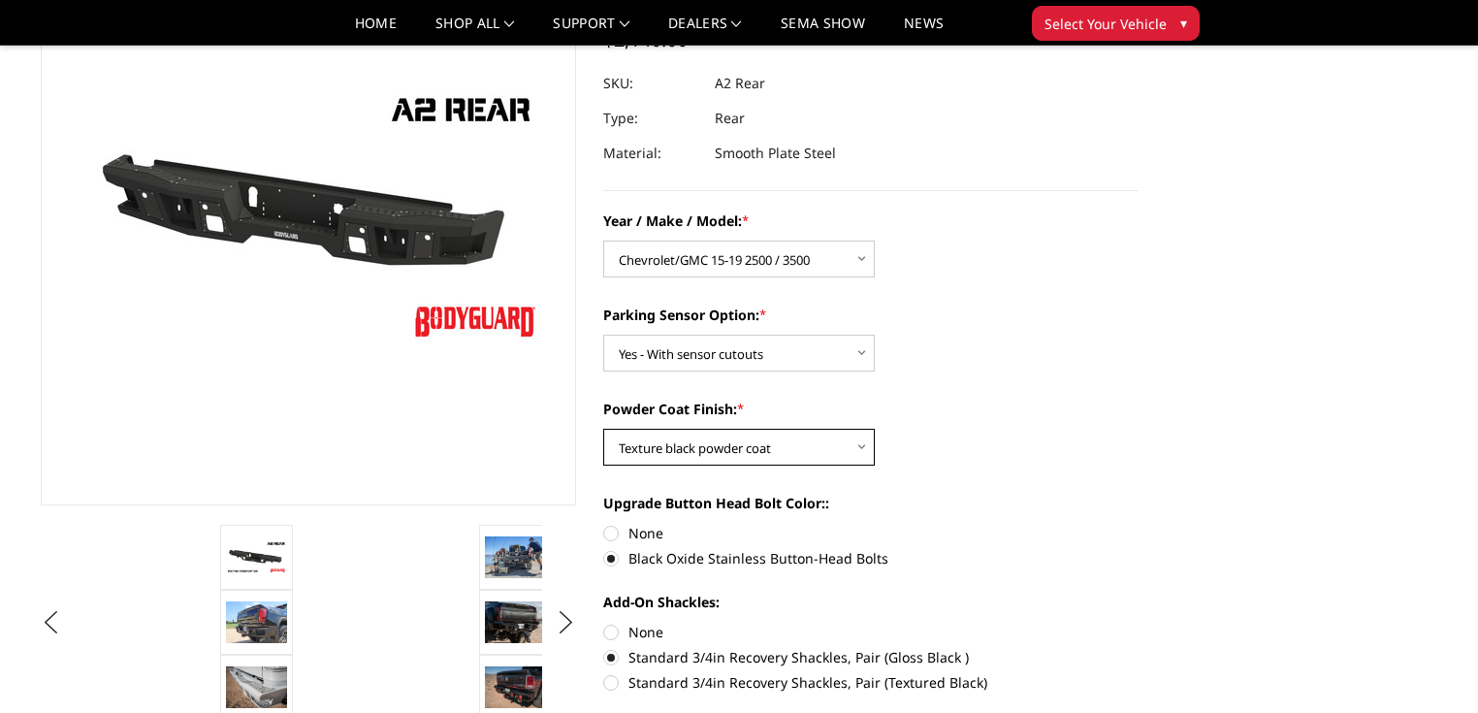
click at [714, 440] on select "Choose Options Bare metal (included) Texture black powder coat" at bounding box center [739, 447] width 272 height 37
select select "551"
click at [603, 429] on select "Choose Options Bare metal (included) Texture black powder coat" at bounding box center [739, 447] width 272 height 37
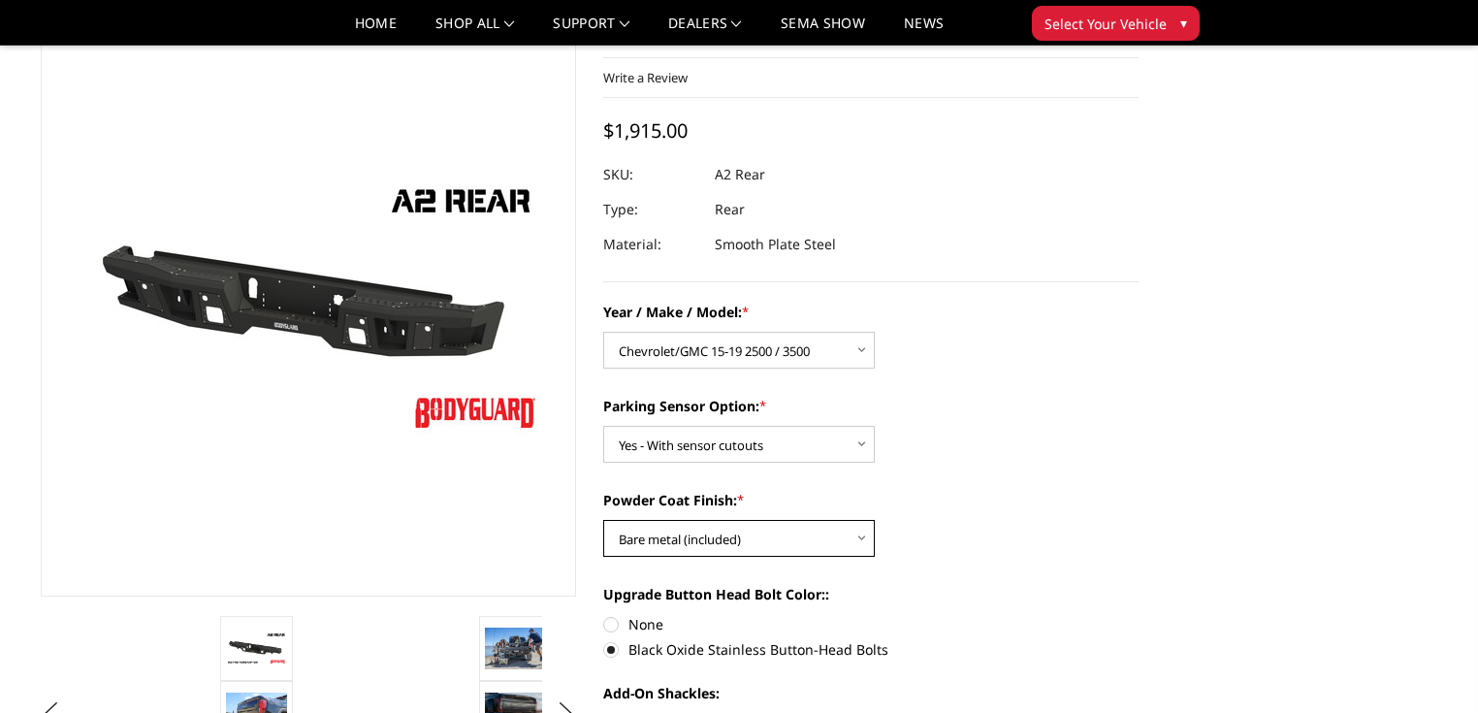
scroll to position [310, 0]
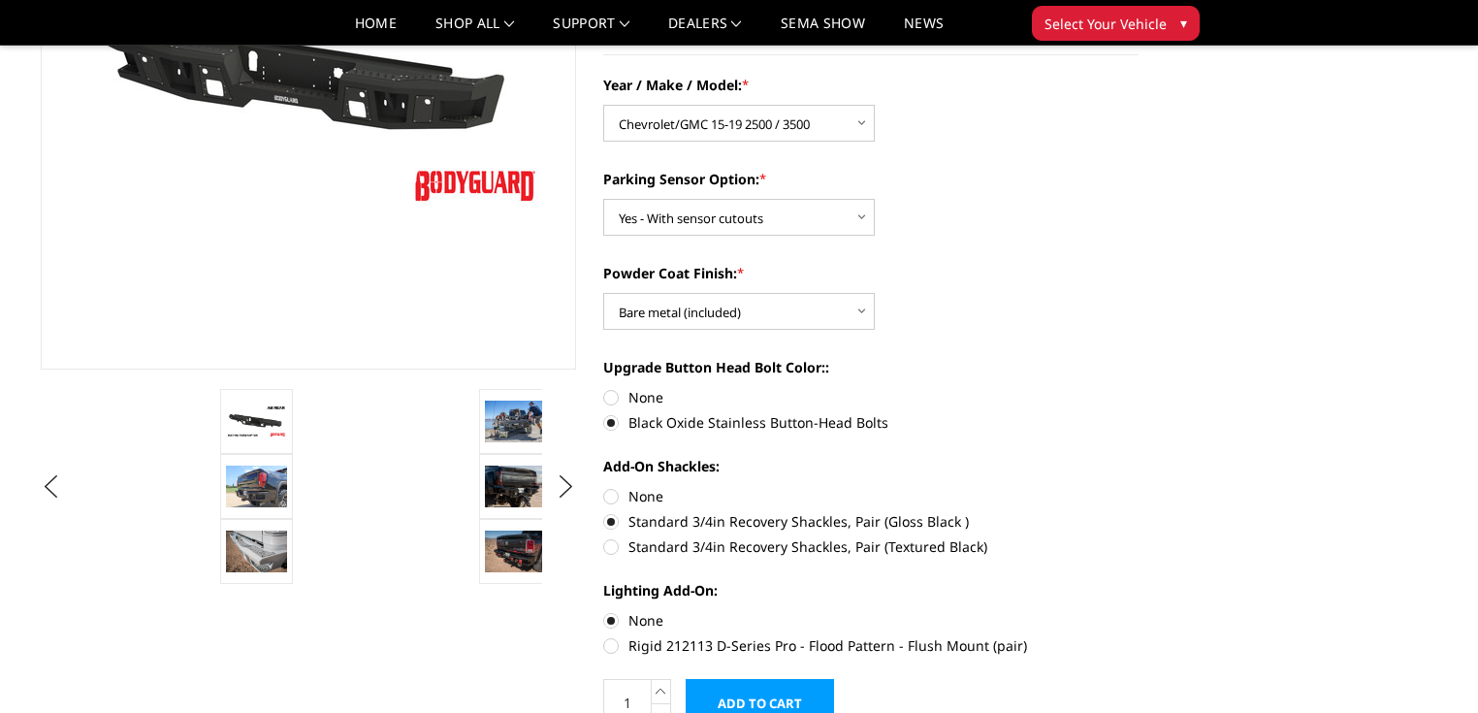
click at [613, 402] on label "None" at bounding box center [870, 397] width 535 height 20
click at [604, 388] on input "None" at bounding box center [603, 387] width 1 height 1
radio input "true"
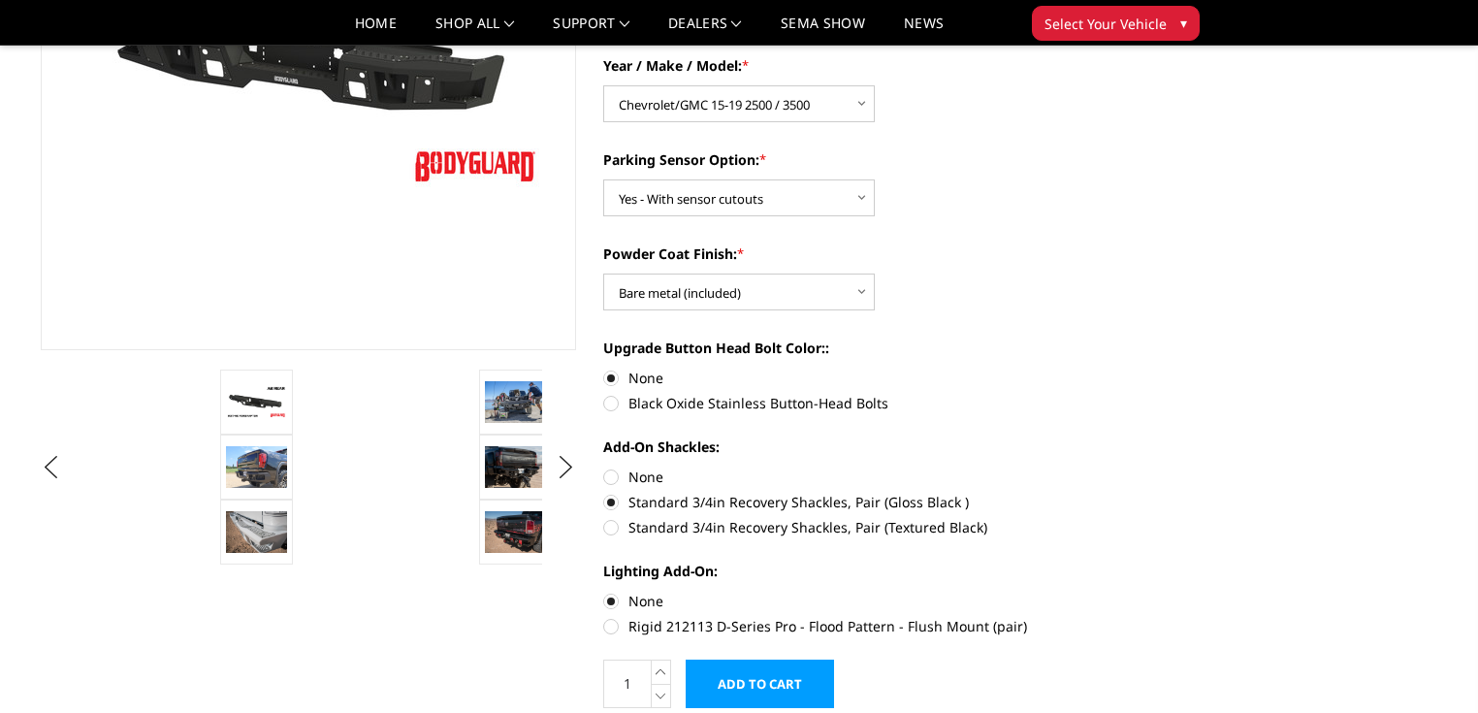
click at [614, 480] on label "None" at bounding box center [870, 477] width 535 height 20
click at [604, 467] on input "None" at bounding box center [603, 467] width 1 height 1
radio input "true"
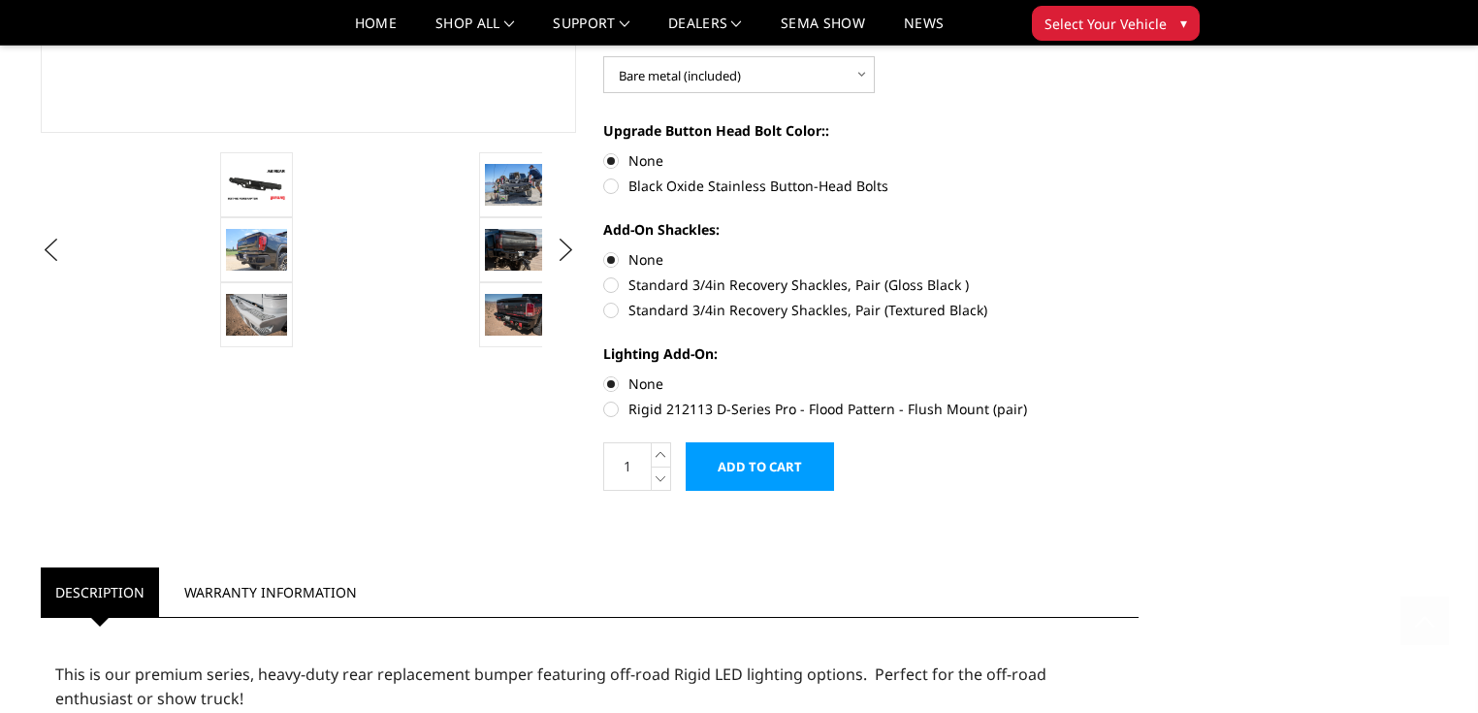
scroll to position [128, 0]
